Goal: Task Accomplishment & Management: Manage account settings

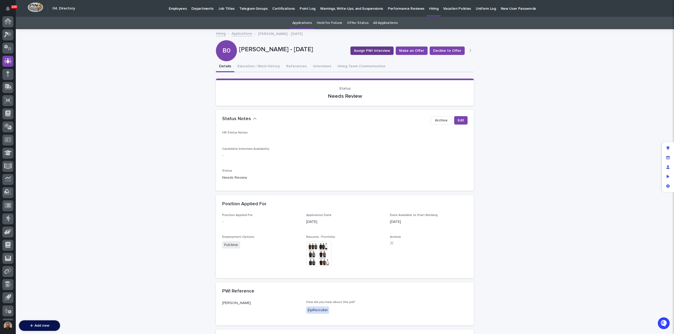
scroll to position [24, 0]
click at [429, 9] on p "Hiring" at bounding box center [433, 5] width 9 height 11
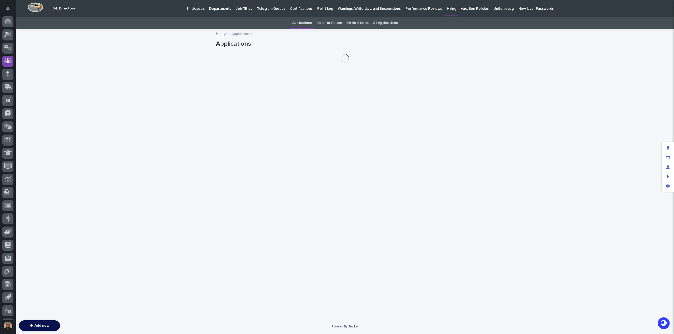
scroll to position [24, 0]
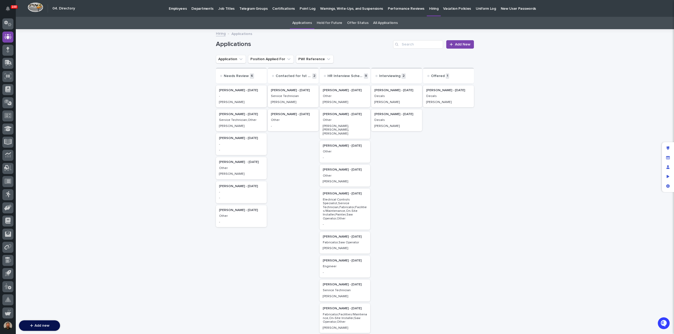
click at [444, 96] on p "Decals" at bounding box center [448, 96] width 44 height 4
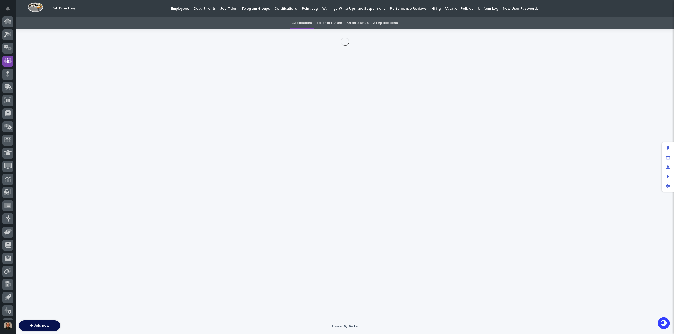
scroll to position [24, 0]
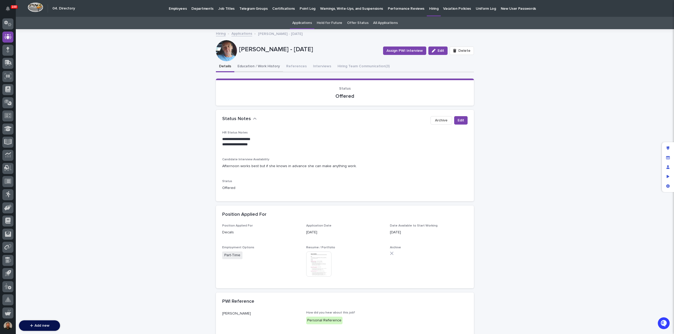
click at [259, 66] on button "Education / Work History" at bounding box center [258, 66] width 49 height 11
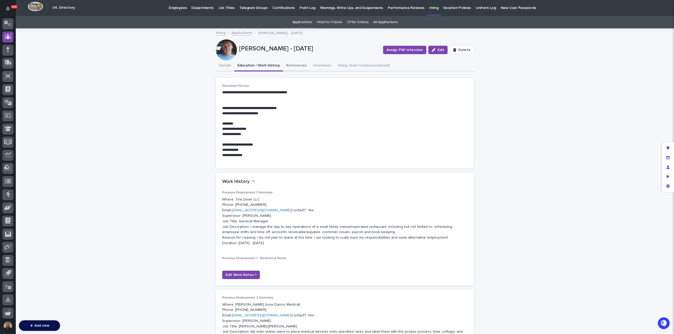
scroll to position [1, 0]
click at [299, 65] on button "References" at bounding box center [296, 66] width 27 height 11
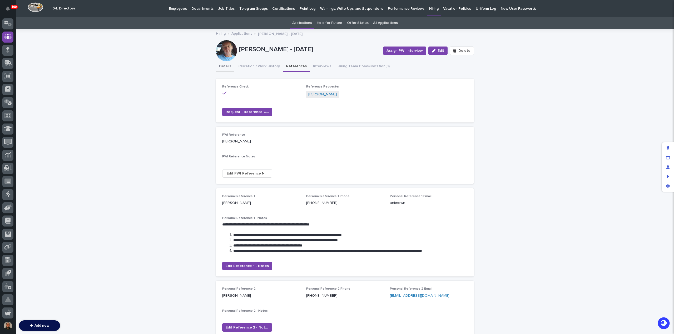
drag, startPoint x: 224, startPoint y: 68, endPoint x: 218, endPoint y: 69, distance: 5.9
click at [224, 68] on button "Details" at bounding box center [225, 66] width 18 height 11
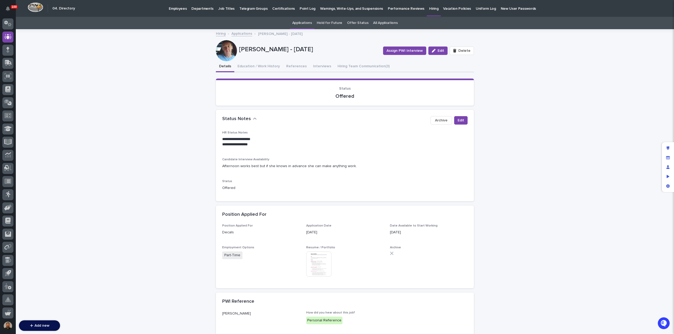
click at [174, 8] on p "Employees" at bounding box center [178, 5] width 18 height 11
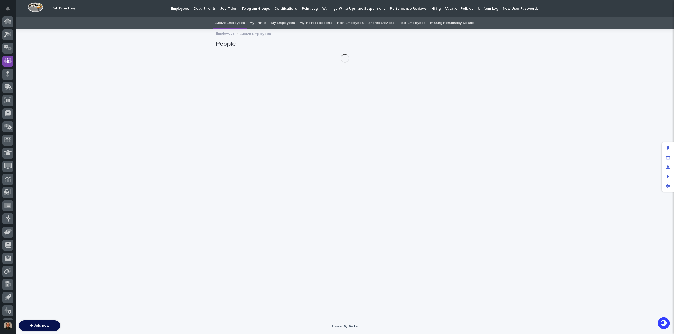
scroll to position [24, 0]
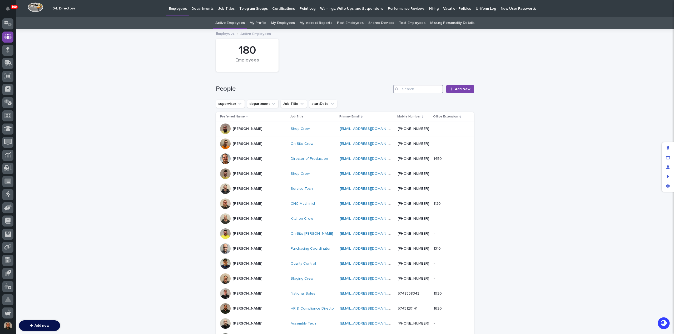
click at [409, 88] on input "Search" at bounding box center [418, 89] width 50 height 8
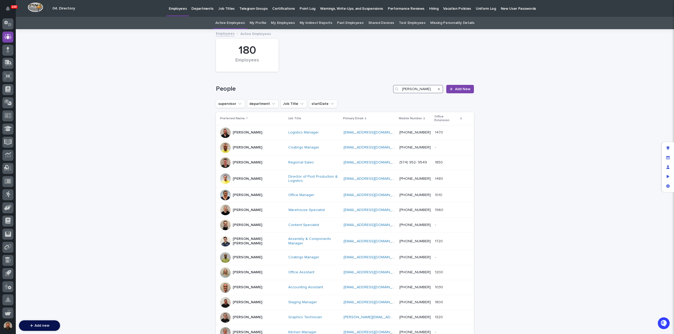
type input "ken"
click at [9, 142] on icon at bounding box center [8, 141] width 6 height 5
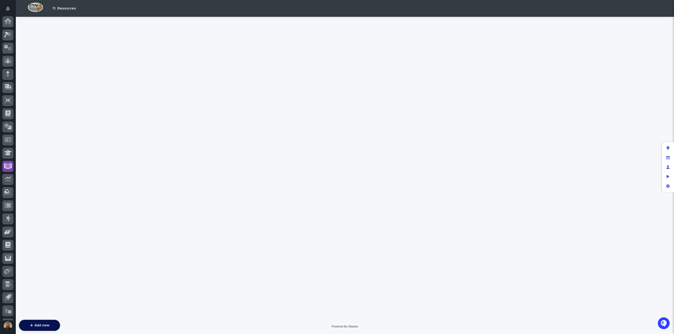
scroll to position [24, 0]
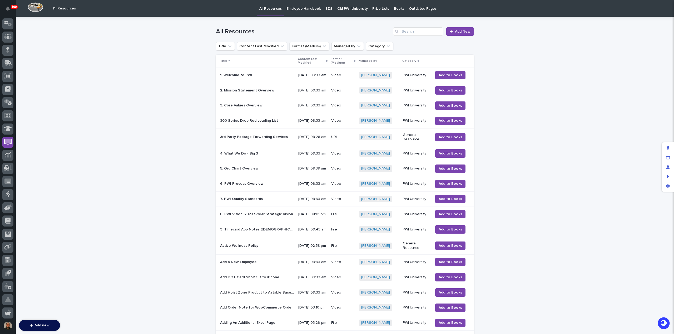
click at [298, 10] on p "Employee Handbook" at bounding box center [303, 5] width 34 height 11
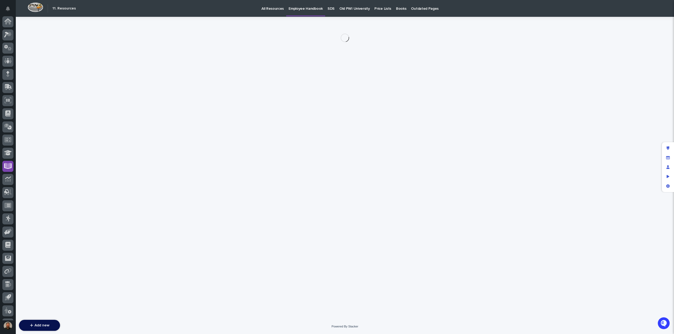
scroll to position [24, 0]
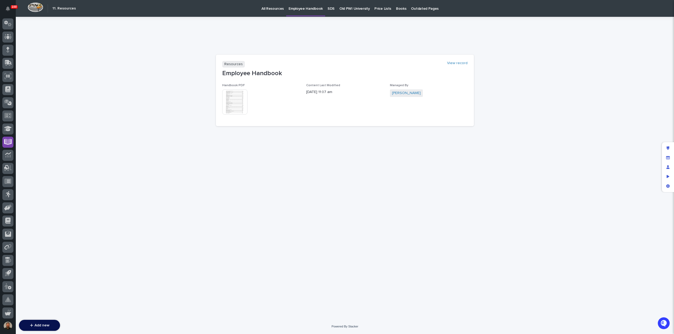
click at [237, 98] on img at bounding box center [234, 101] width 25 height 25
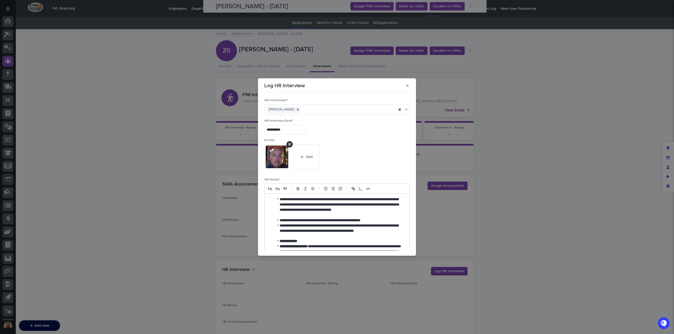
scroll to position [341, 0]
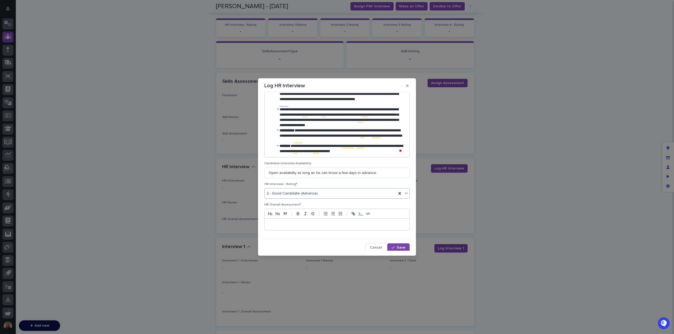
click at [290, 222] on p at bounding box center [336, 224] width 137 height 5
click at [334, 214] on icon "button" at bounding box center [332, 214] width 5 height 5
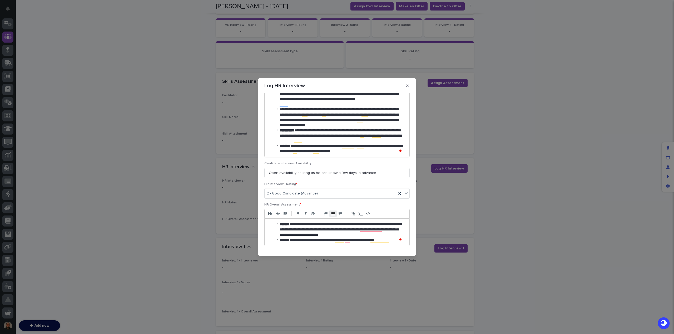
click at [392, 239] on li "**********" at bounding box center [338, 240] width 129 height 5
click at [394, 235] on li "**********" at bounding box center [338, 230] width 129 height 16
click at [302, 248] on li "**********" at bounding box center [338, 248] width 129 height 11
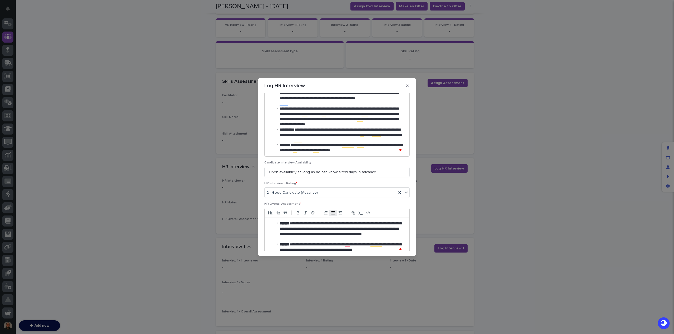
click at [328, 238] on li "**********" at bounding box center [338, 231] width 129 height 21
click at [393, 248] on li "**********" at bounding box center [338, 247] width 129 height 11
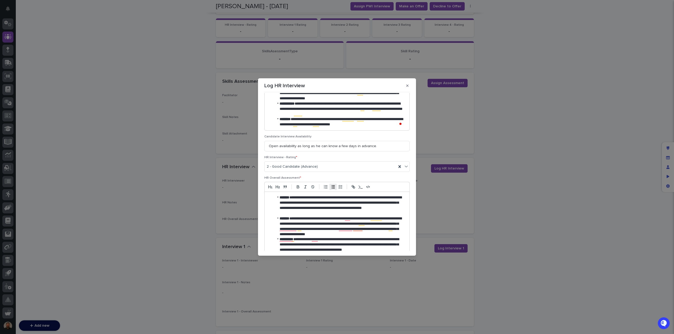
scroll to position [373, 0]
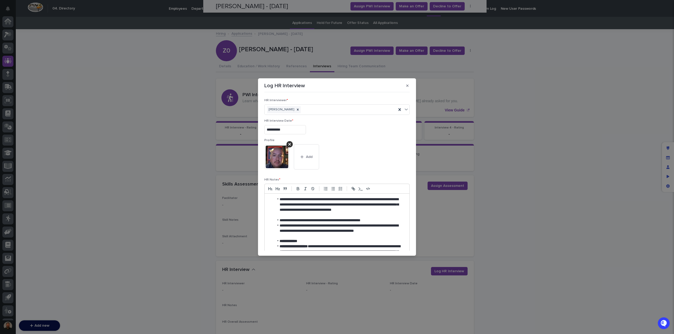
scroll to position [404, 0]
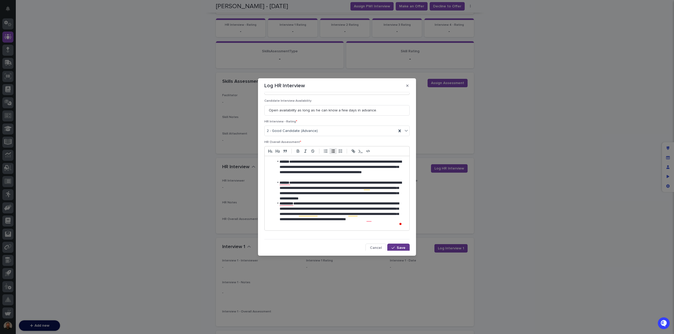
click at [400, 248] on span "Save" at bounding box center [400, 248] width 9 height 4
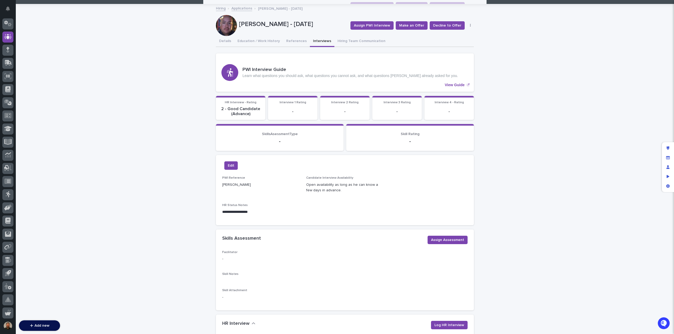
scroll to position [0, 0]
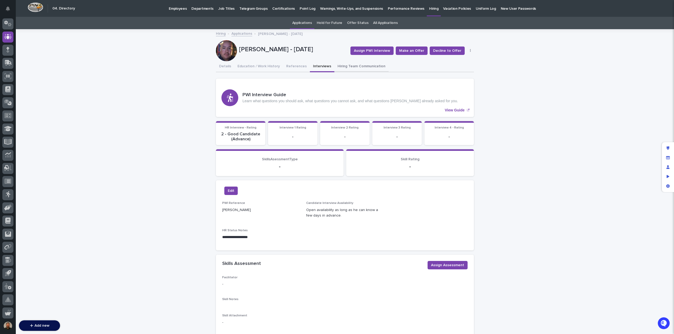
click at [345, 69] on button "Hiring Team Communication" at bounding box center [361, 66] width 54 height 11
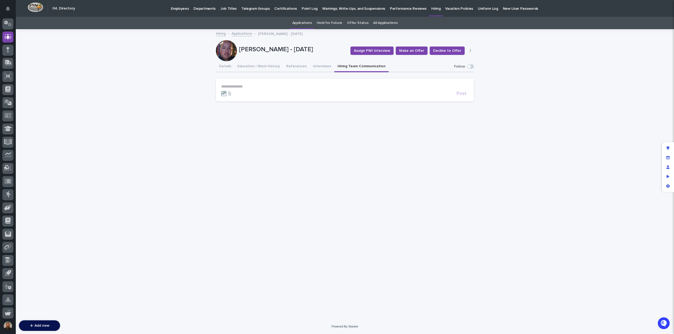
click at [287, 87] on p "**********" at bounding box center [344, 86] width 247 height 4
click at [463, 100] on span "Post" at bounding box center [461, 100] width 10 height 5
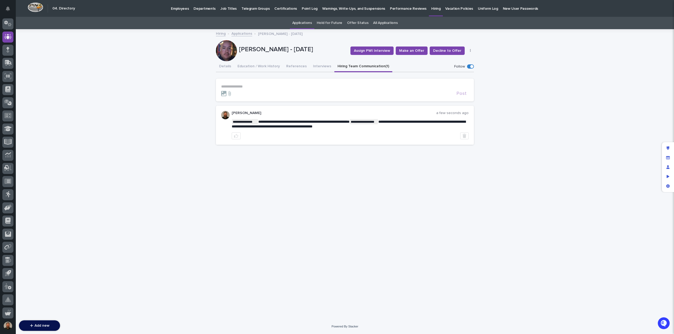
click at [238, 33] on link "Applications" at bounding box center [241, 33] width 21 height 6
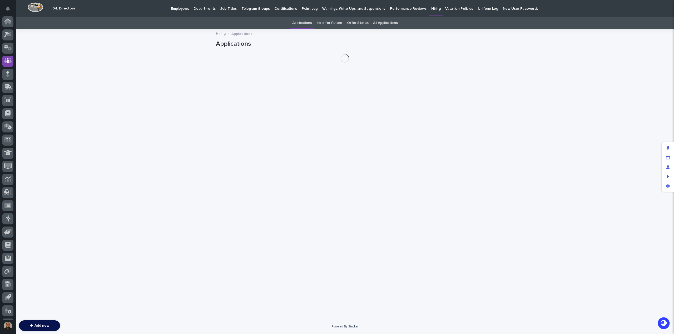
scroll to position [24, 0]
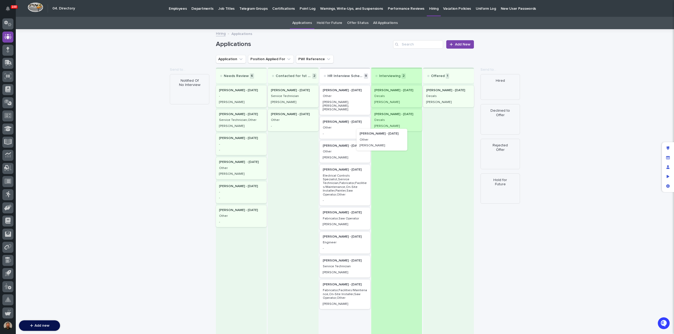
drag, startPoint x: 349, startPoint y: 98, endPoint x: 393, endPoint y: 148, distance: 67.1
click at [389, 144] on div "Needs Review 6 Brandon Hershberger - 08/14/25 - Jason Christopher Allen - 08/11…" at bounding box center [345, 214] width 258 height 292
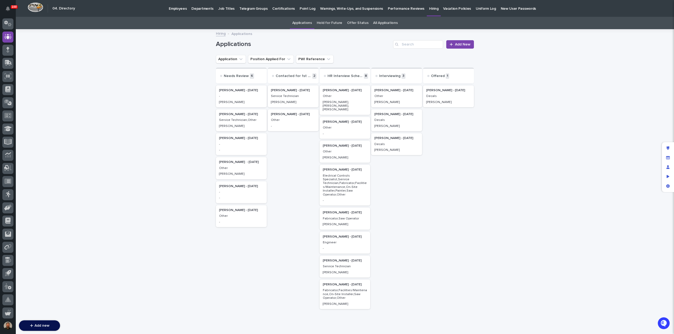
click at [340, 98] on p "Other" at bounding box center [345, 96] width 44 height 4
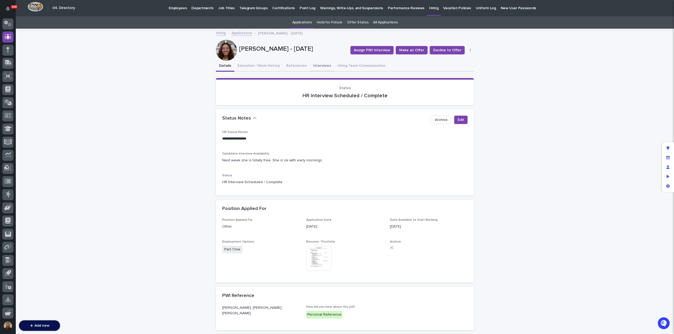
click at [317, 67] on button "Interviews" at bounding box center [322, 66] width 24 height 11
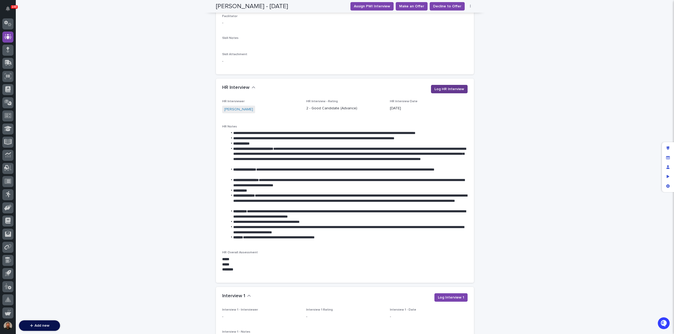
scroll to position [262, 0]
click at [441, 87] on span "Log HR Interview" at bounding box center [449, 89] width 30 height 5
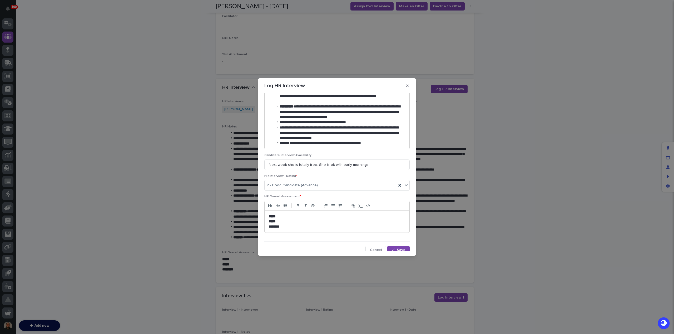
scroll to position [221, 0]
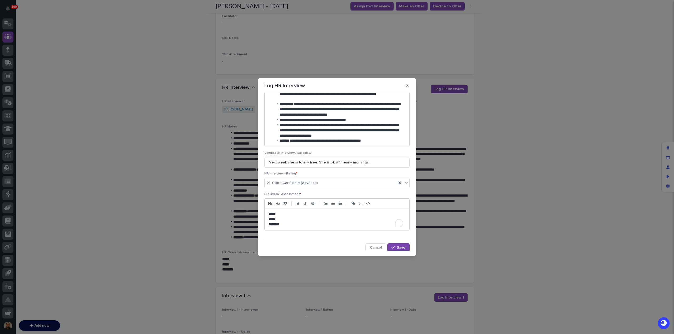
click at [290, 215] on p "*****" at bounding box center [336, 214] width 137 height 5
click at [297, 204] on icon "button" at bounding box center [298, 204] width 2 height 1
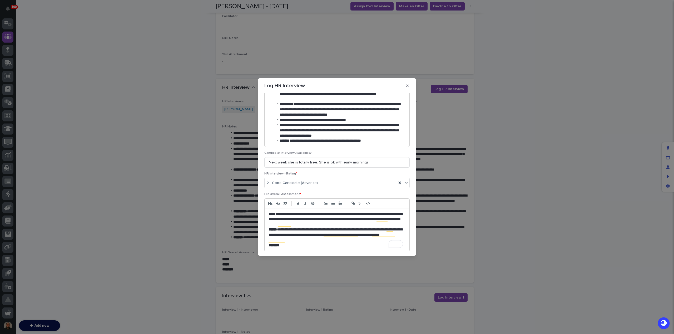
click at [290, 245] on p "********" at bounding box center [336, 245] width 137 height 5
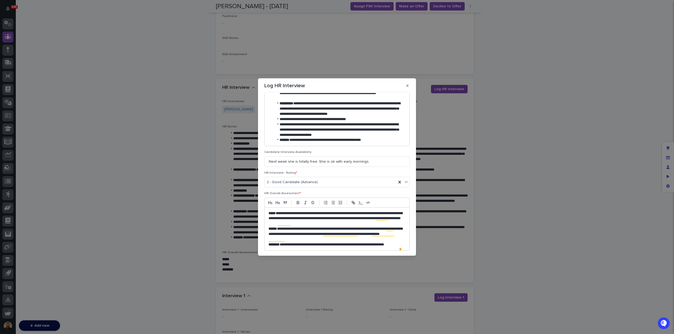
scroll to position [222, 0]
click at [320, 223] on p "**********" at bounding box center [335, 219] width 134 height 16
click at [349, 249] on p "**********" at bounding box center [335, 247] width 134 height 11
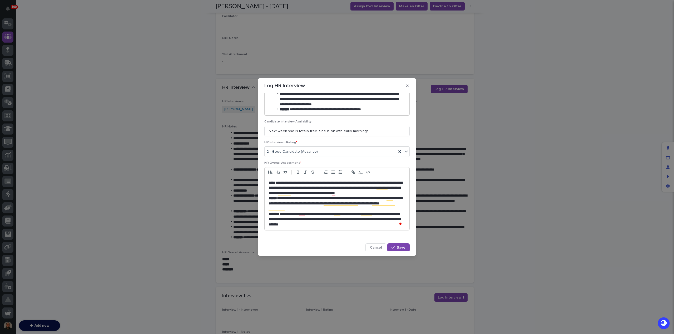
scroll to position [252, 0]
click at [393, 246] on div "button" at bounding box center [393, 248] width 5 height 4
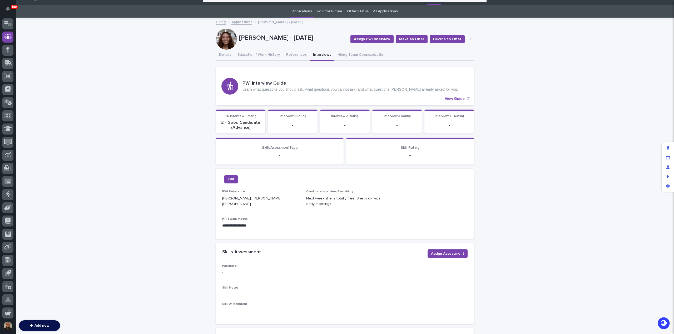
scroll to position [0, 0]
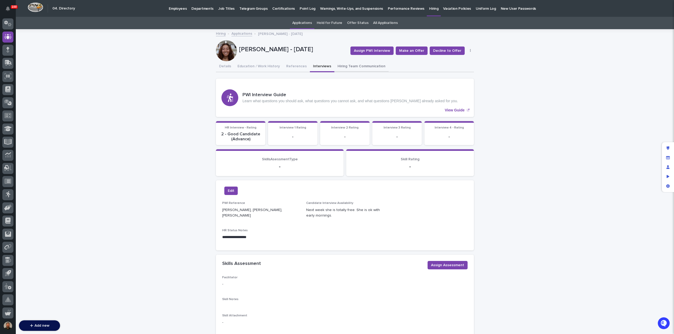
click at [341, 65] on button "Hiring Team Communication" at bounding box center [361, 66] width 54 height 11
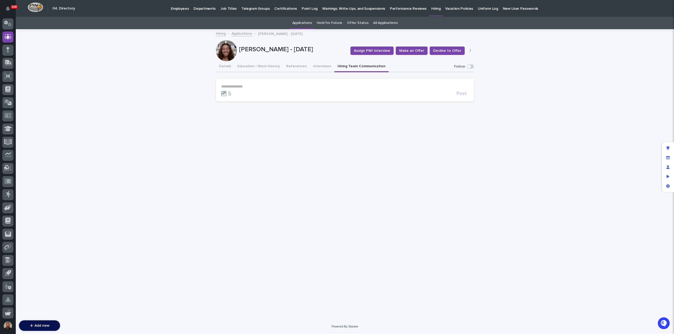
click at [258, 87] on p "**********" at bounding box center [344, 86] width 247 height 4
click at [462, 94] on span "Post" at bounding box center [461, 96] width 10 height 5
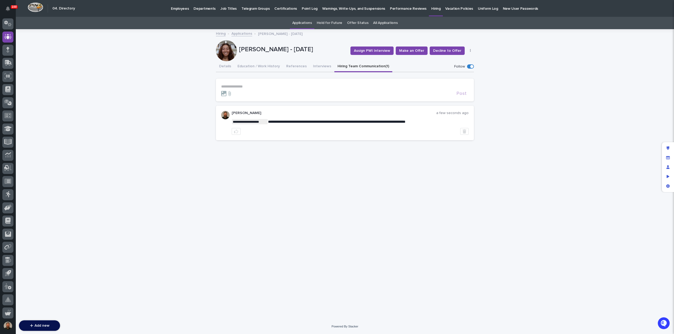
click at [242, 34] on link "Applications" at bounding box center [241, 33] width 21 height 6
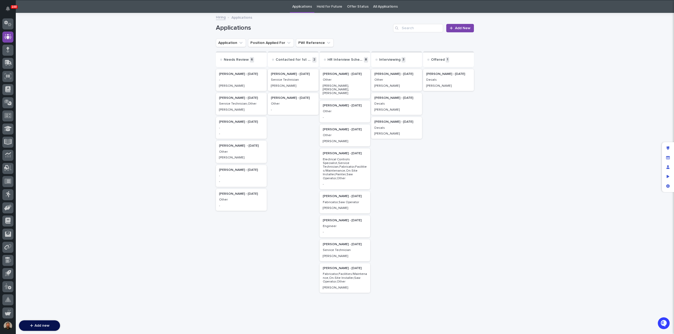
scroll to position [17, 0]
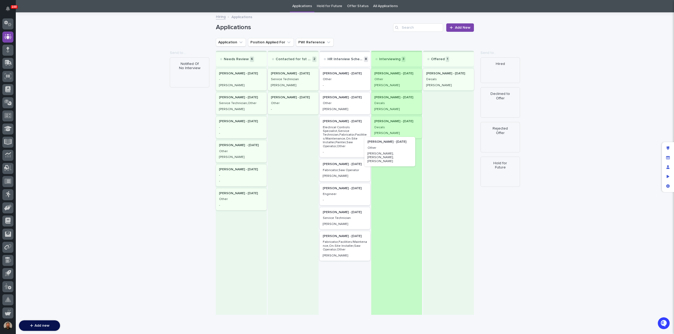
drag, startPoint x: 356, startPoint y: 82, endPoint x: 404, endPoint y: 153, distance: 85.7
click at [404, 153] on div "Needs Review 6 Brandon Hershberger - 08/14/25 - Jason Christopher Allen - 08/11…" at bounding box center [345, 183] width 258 height 264
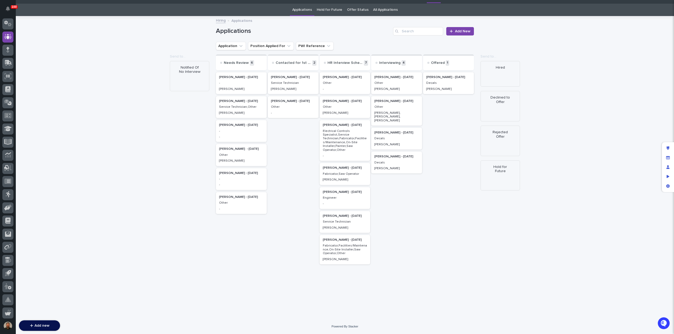
scroll to position [13, 0]
click at [344, 84] on p "Other" at bounding box center [345, 83] width 44 height 4
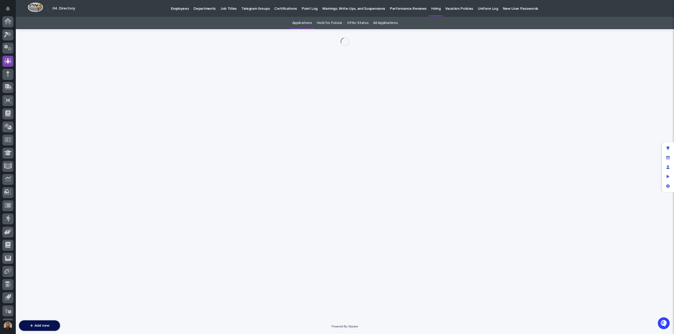
scroll to position [24, 0]
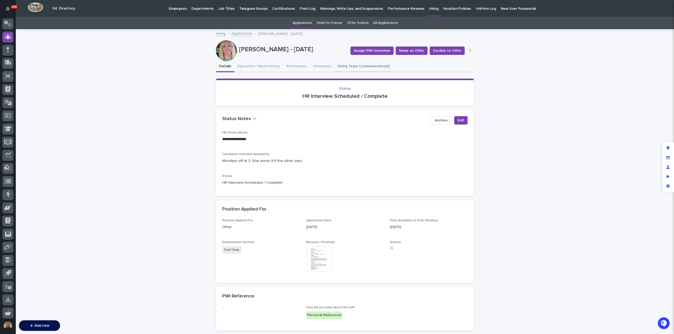
click at [357, 68] on button "Hiring Team Communication (3)" at bounding box center [363, 66] width 58 height 11
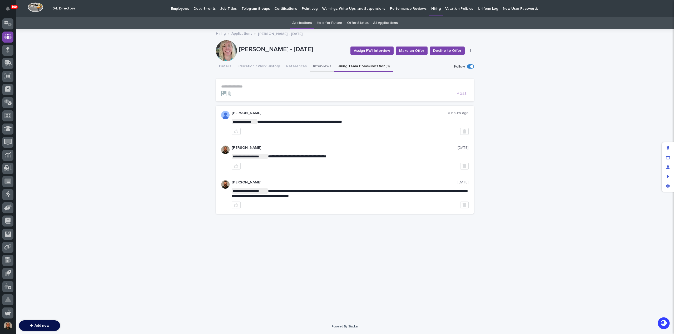
click at [316, 66] on button "Interviews" at bounding box center [322, 66] width 24 height 11
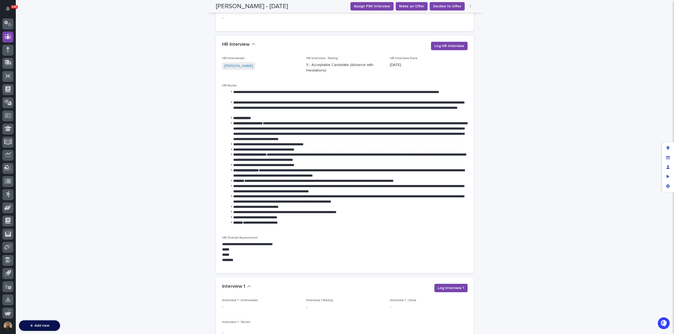
scroll to position [310, 0]
click at [450, 43] on span "Log HR Interview" at bounding box center [449, 45] width 30 height 5
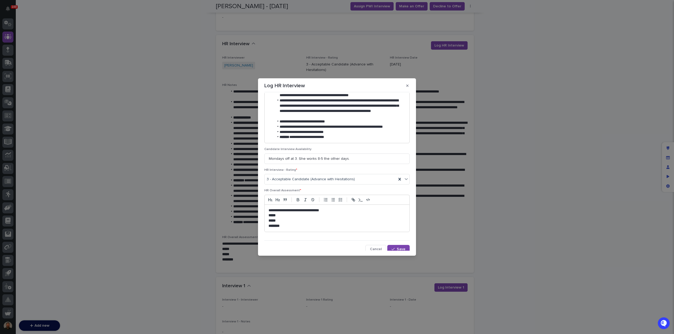
scroll to position [268, 0]
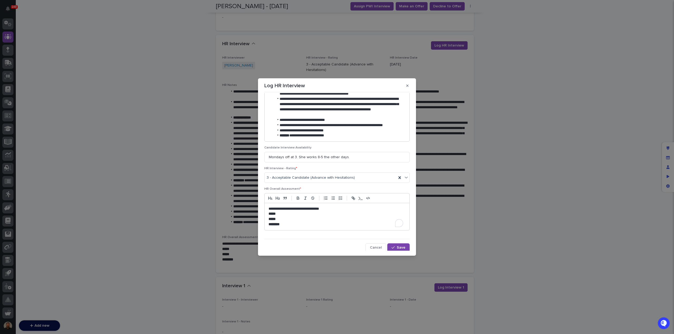
click at [292, 213] on p "*****" at bounding box center [336, 214] width 137 height 5
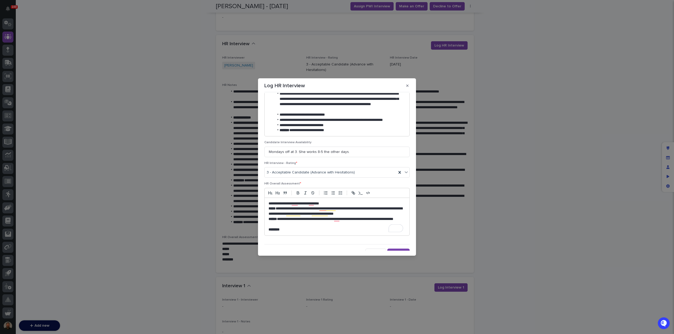
click at [298, 224] on p "**********" at bounding box center [335, 222] width 134 height 11
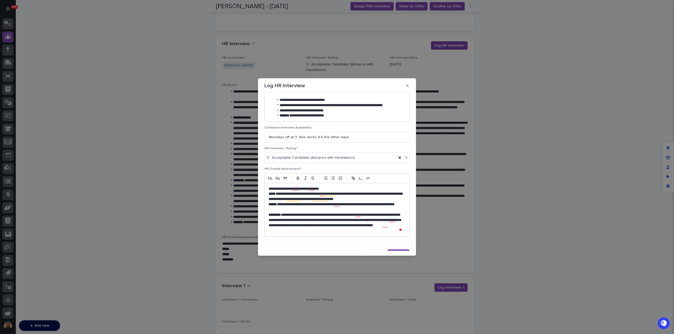
scroll to position [294, 0]
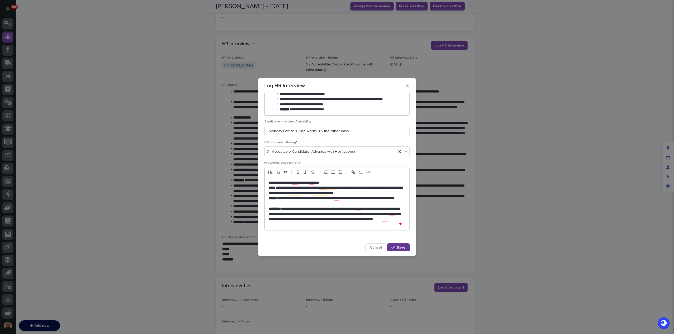
click at [396, 247] on span "Save" at bounding box center [400, 248] width 9 height 4
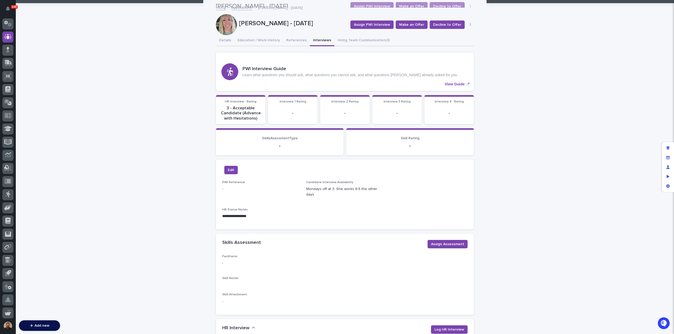
scroll to position [0, 0]
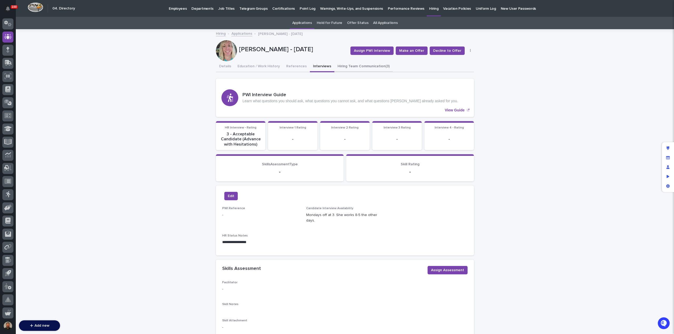
click at [354, 68] on button "Hiring Team Communication (3)" at bounding box center [363, 66] width 58 height 11
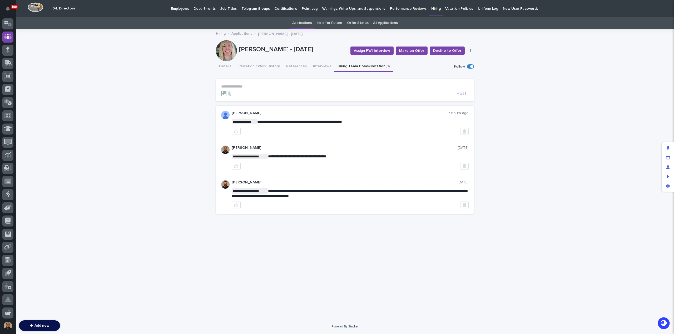
click at [250, 87] on p "**********" at bounding box center [344, 86] width 247 height 4
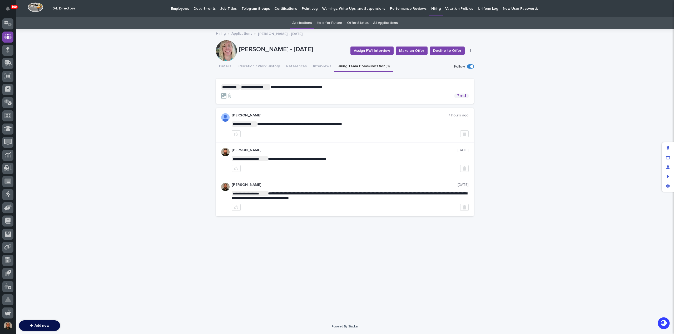
click at [462, 97] on span "Post" at bounding box center [461, 96] width 10 height 5
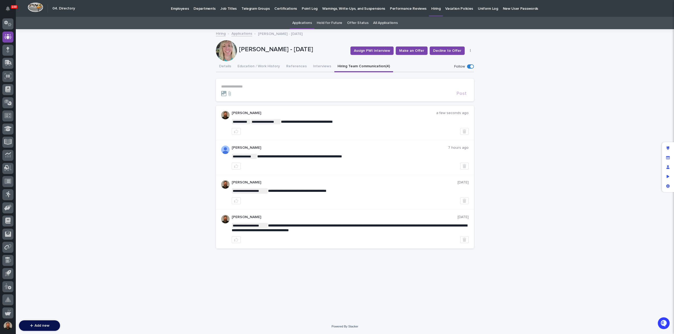
click at [241, 34] on link "Applications" at bounding box center [241, 33] width 21 height 6
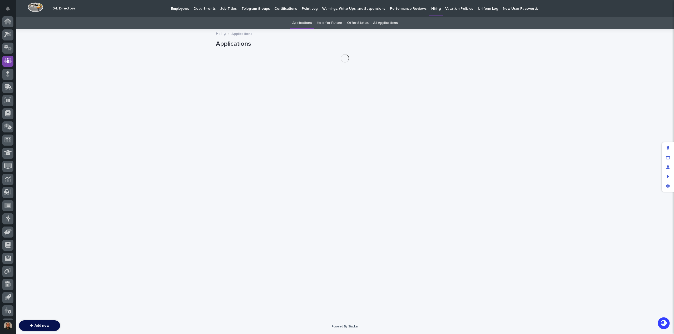
scroll to position [24, 0]
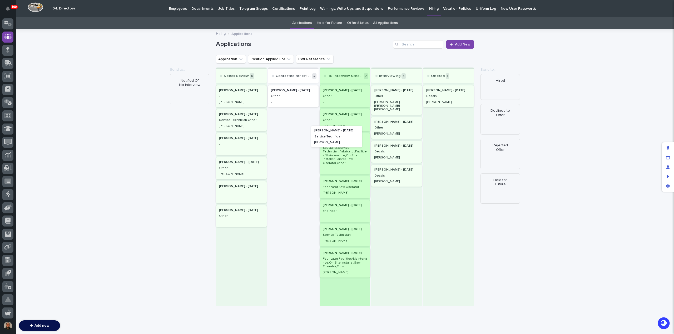
drag, startPoint x: 282, startPoint y: 97, endPoint x: 329, endPoint y: 140, distance: 64.8
click at [329, 140] on div "Needs Review 6 Brandon Hershberger - 08/14/25 - Jason Christopher Allen - 08/11…" at bounding box center [345, 187] width 258 height 239
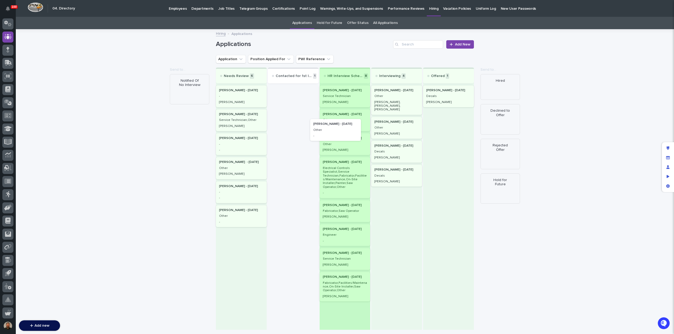
drag, startPoint x: 277, startPoint y: 95, endPoint x: 328, endPoint y: 132, distance: 62.5
click at [328, 132] on div "Needs Review 6 Brandon Hershberger - 08/14/25 - Jason Christopher Allen - 08/11…" at bounding box center [345, 199] width 258 height 263
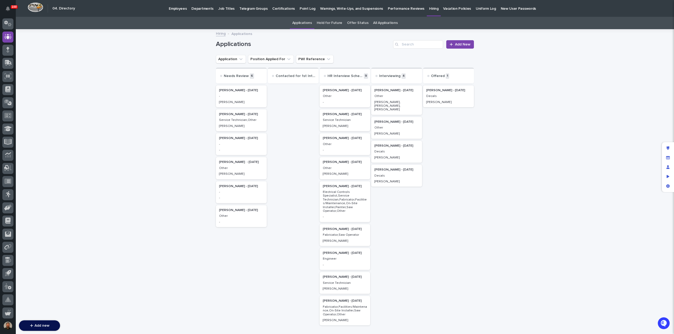
click at [339, 235] on p "Fabricator,Saw Operator" at bounding box center [345, 235] width 44 height 4
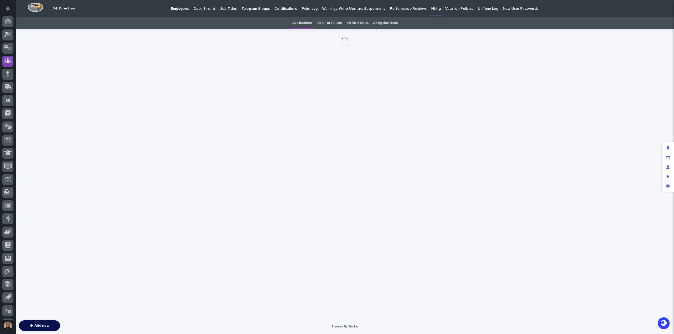
scroll to position [24, 0]
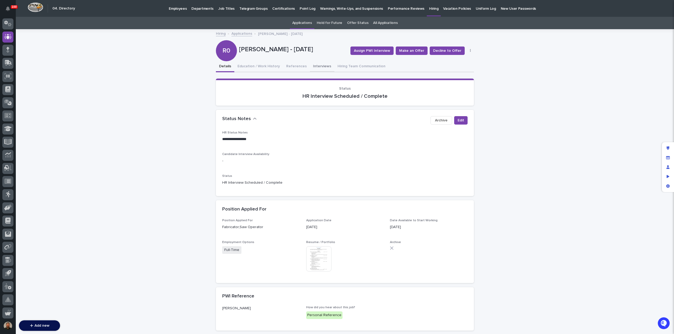
click at [315, 66] on button "Interviews" at bounding box center [322, 66] width 24 height 11
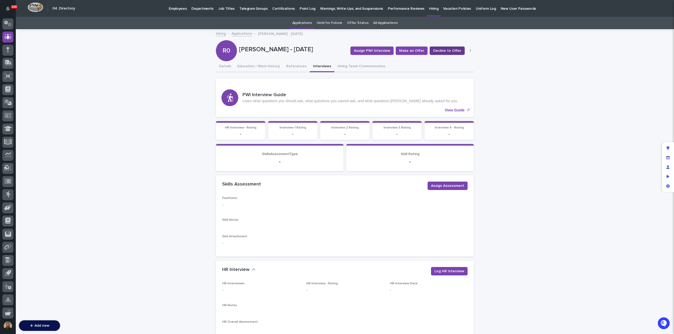
click at [439, 50] on span "Decline to Offer" at bounding box center [447, 50] width 28 height 5
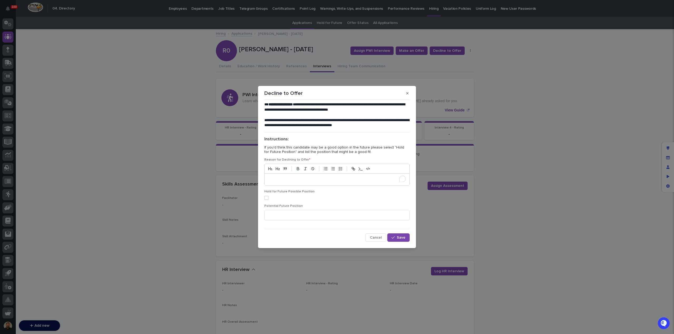
click at [283, 178] on p "To enrich screen reader interactions, please activate Accessibility in Grammarl…" at bounding box center [336, 179] width 137 height 5
click at [396, 243] on div "**********" at bounding box center [337, 172] width 148 height 143
click at [396, 242] on button "Save" at bounding box center [398, 238] width 22 height 8
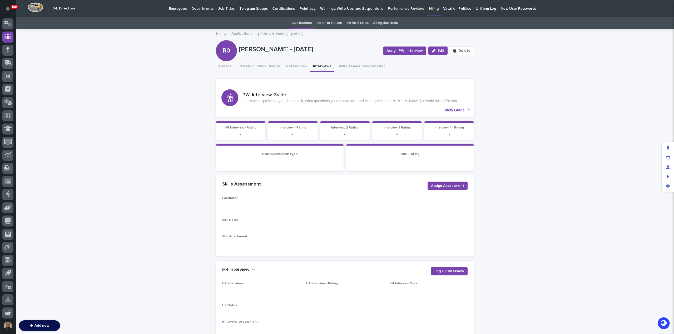
click at [237, 34] on link "Applications" at bounding box center [241, 33] width 21 height 6
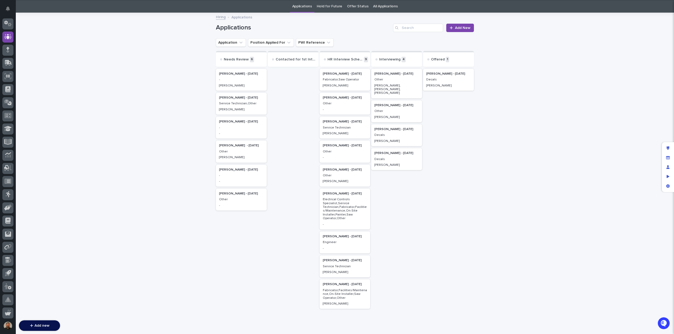
scroll to position [17, 0]
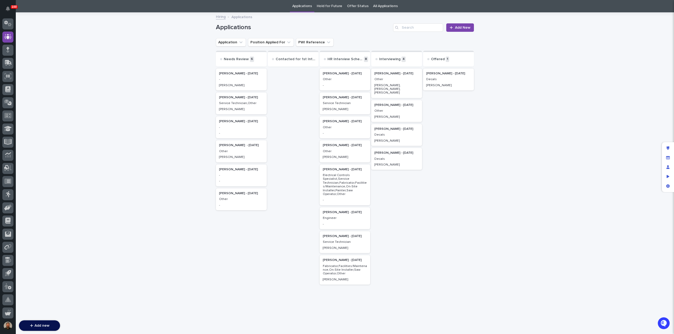
click at [234, 105] on p "Service Technician,Other" at bounding box center [241, 104] width 44 height 4
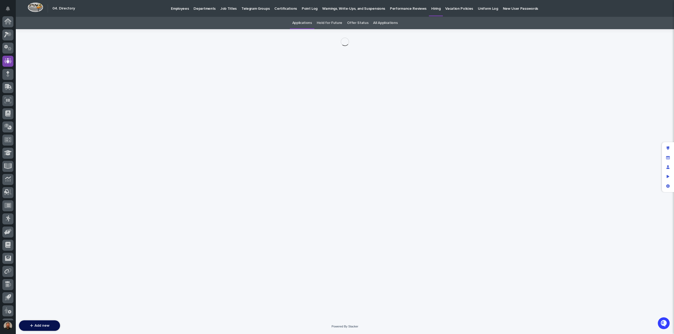
scroll to position [24, 0]
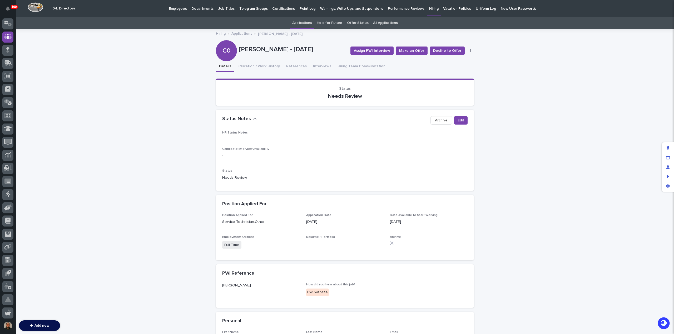
click at [376, 22] on link "All Applications" at bounding box center [385, 23] width 24 height 12
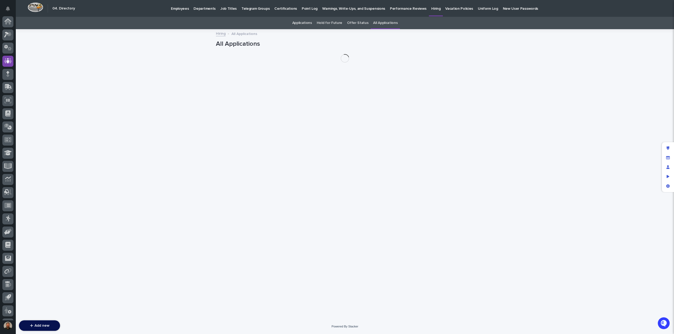
scroll to position [24, 0]
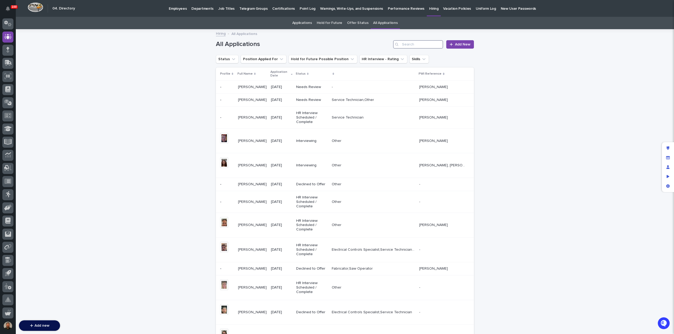
click at [414, 44] on input "Search" at bounding box center [418, 44] width 50 height 8
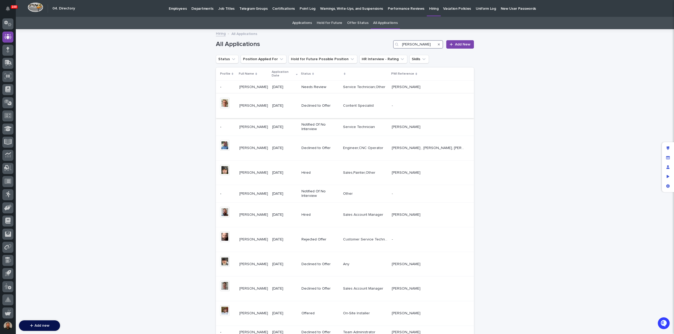
type input "christopher"
click at [320, 105] on p "Declined to Offer" at bounding box center [319, 106] width 37 height 4
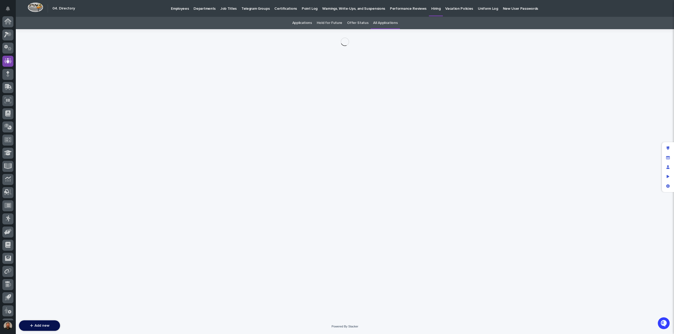
scroll to position [24, 0]
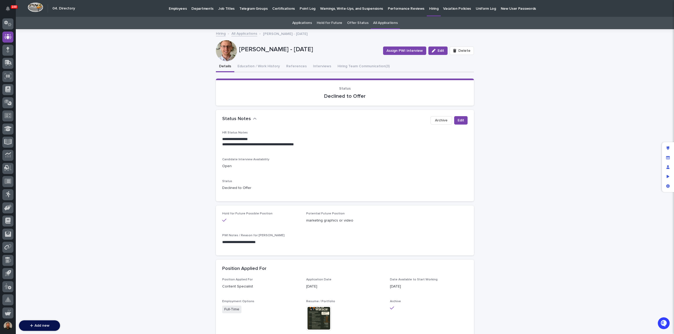
click at [239, 34] on link "All Applications" at bounding box center [244, 33] width 26 height 6
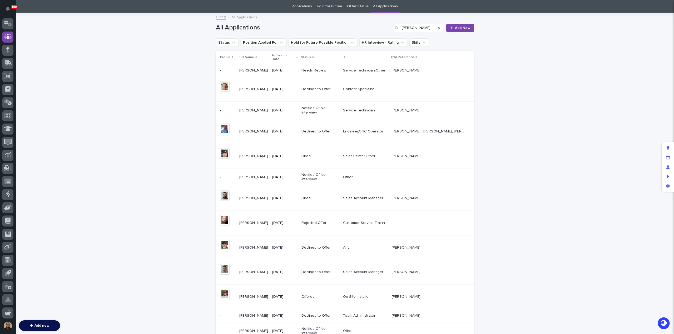
scroll to position [17, 0]
click at [422, 28] on input "christopher" at bounding box center [418, 27] width 50 height 8
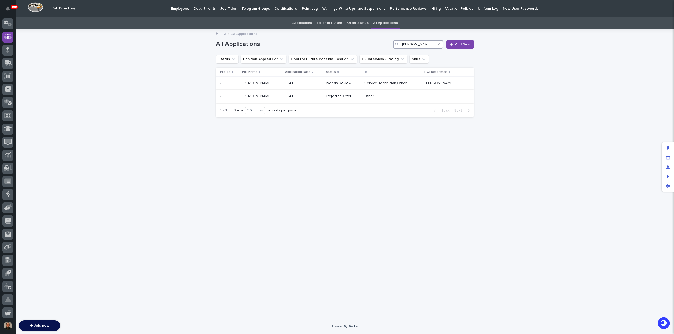
type input "christopher allen"
click at [268, 98] on p "Christopher Allen" at bounding box center [258, 96] width 30 height 6
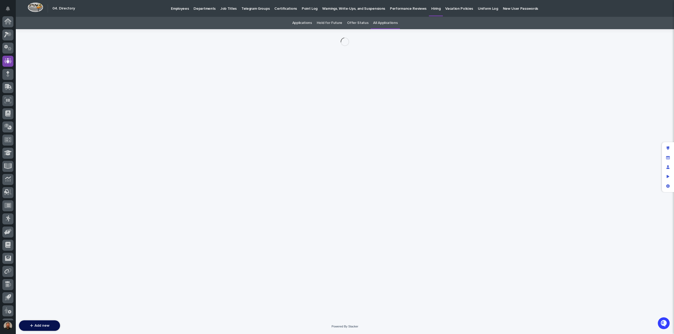
scroll to position [24, 0]
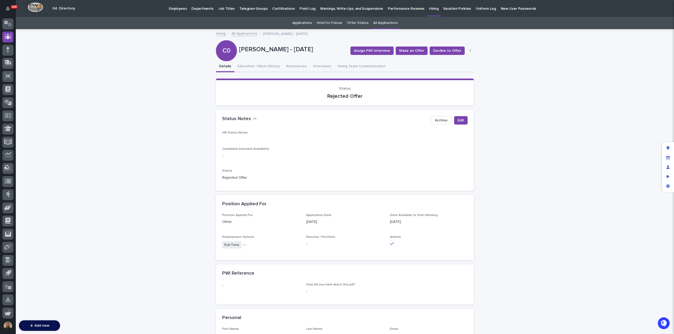
click at [243, 32] on link "All Applications" at bounding box center [244, 33] width 26 height 6
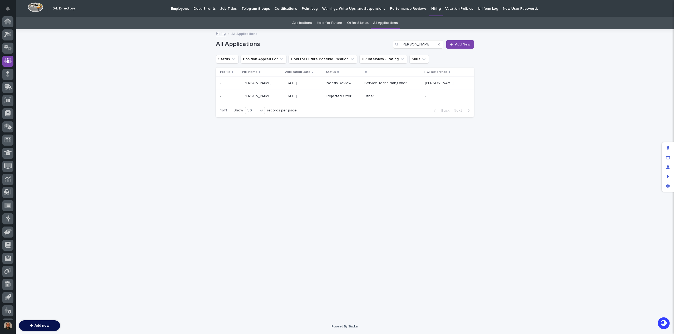
scroll to position [24, 0]
drag, startPoint x: 420, startPoint y: 43, endPoint x: 410, endPoint y: 44, distance: 10.1
click at [410, 44] on input "christopher allen" at bounding box center [418, 44] width 50 height 8
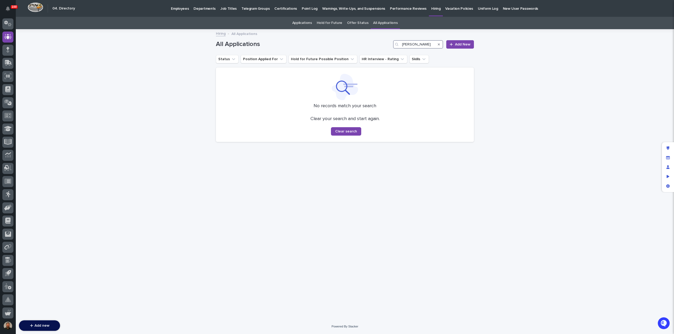
click at [415, 44] on input "chris allen" at bounding box center [418, 44] width 50 height 8
type input "allen"
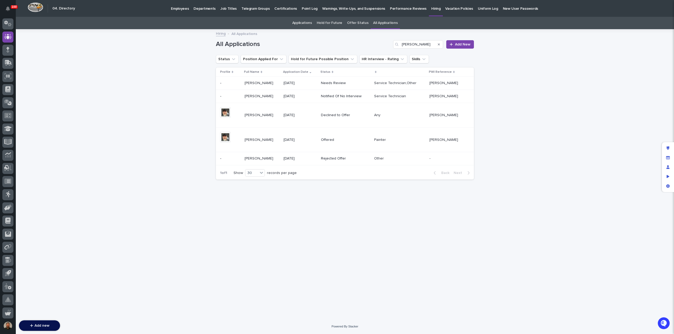
click at [252, 142] on div "Christopher Allen Christopher Allen" at bounding box center [261, 140] width 35 height 9
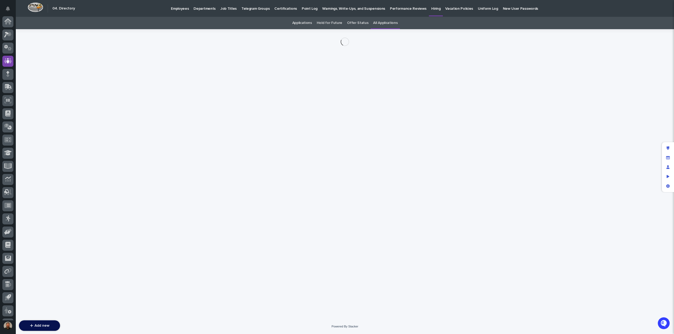
scroll to position [24, 0]
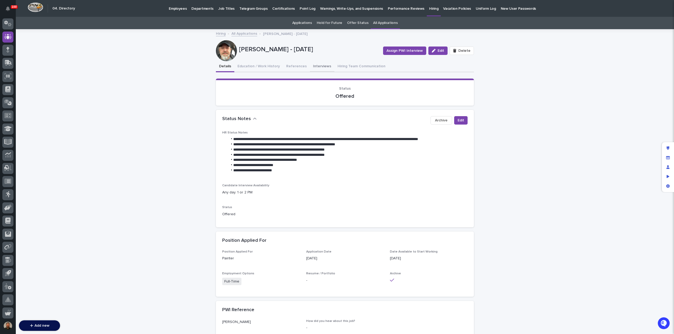
click at [314, 67] on button "Interviews" at bounding box center [322, 66] width 24 height 11
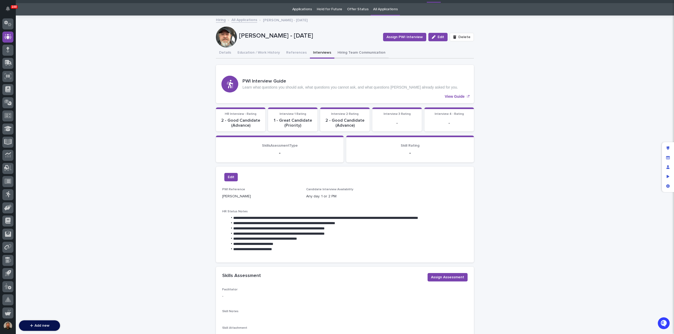
scroll to position [13, 0]
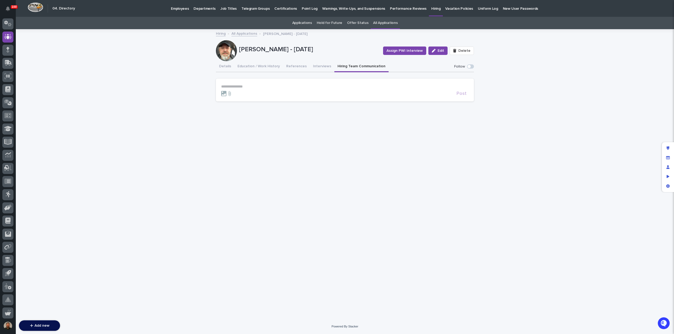
click at [244, 34] on link "All Applications" at bounding box center [244, 33] width 26 height 6
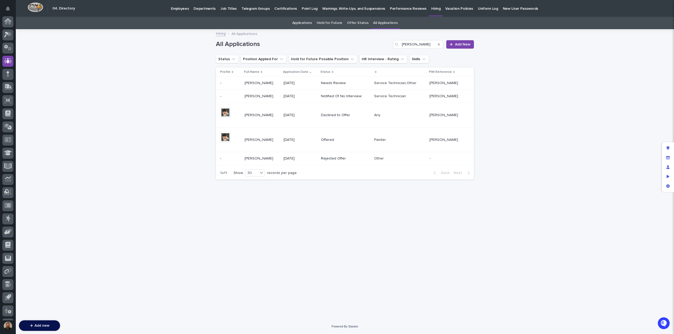
scroll to position [24, 0]
click at [270, 118] on div "Christopher Allen Christopher Allen" at bounding box center [261, 115] width 35 height 9
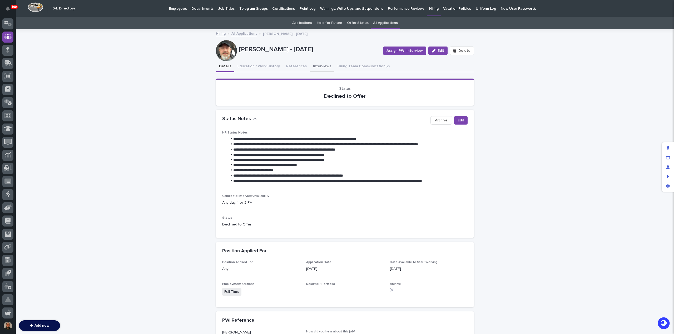
click at [310, 66] on button "Interviews" at bounding box center [322, 66] width 24 height 11
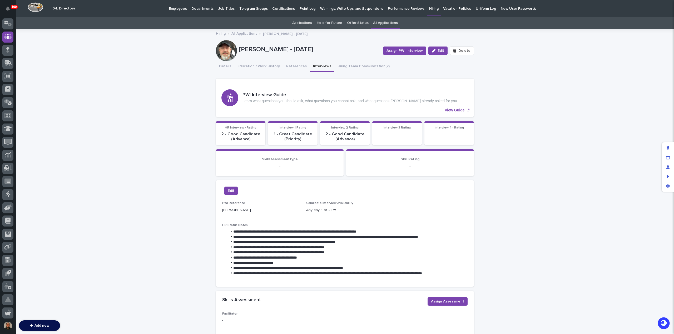
click at [240, 31] on link "All Applications" at bounding box center [244, 33] width 26 height 6
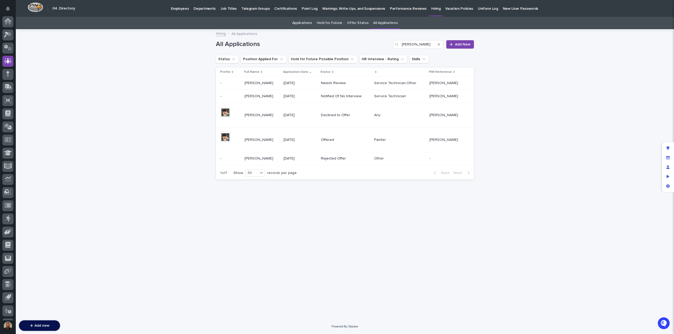
scroll to position [24, 0]
click at [293, 99] on div "12/10/2024" at bounding box center [299, 96] width 33 height 9
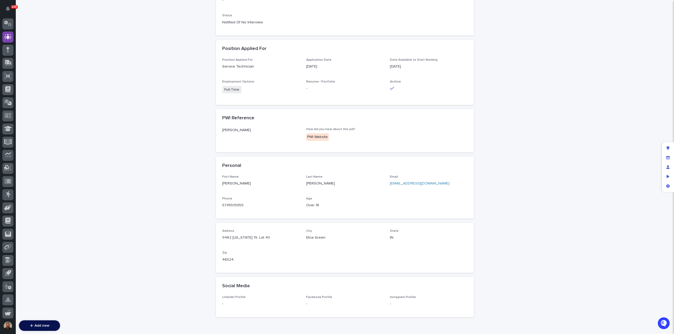
scroll to position [184, 0]
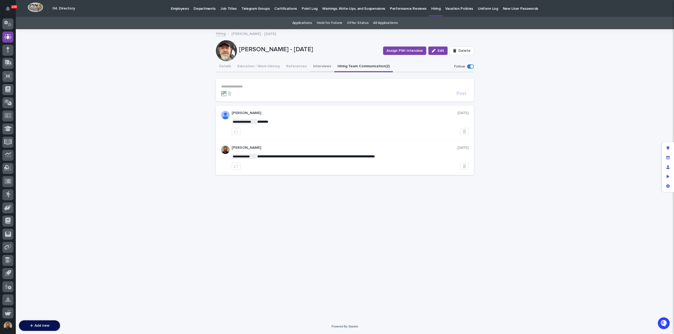
click at [313, 67] on button "Interviews" at bounding box center [322, 66] width 24 height 11
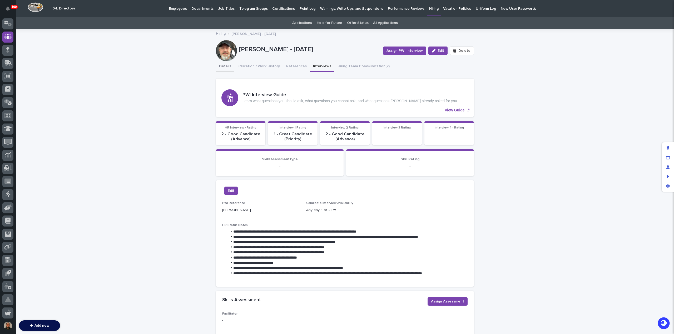
click at [225, 65] on button "Details" at bounding box center [225, 66] width 18 height 11
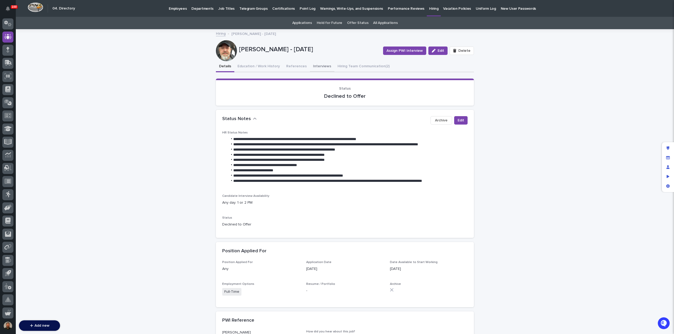
click at [317, 66] on button "Interviews" at bounding box center [322, 66] width 24 height 11
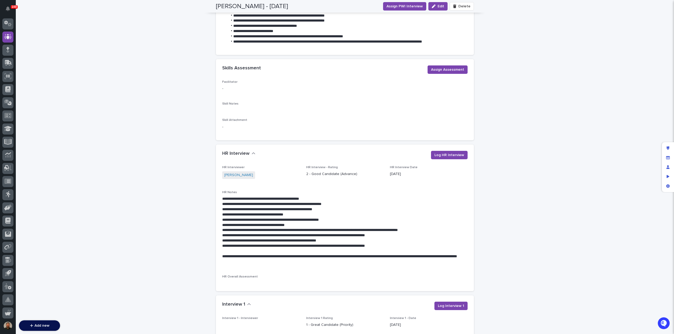
scroll to position [232, 0]
